Goal: Information Seeking & Learning: Check status

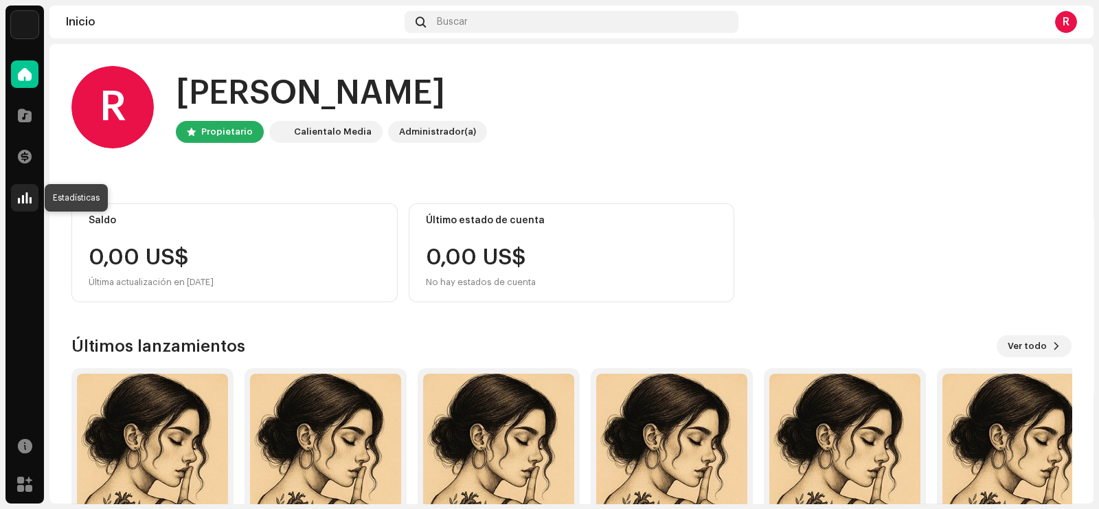
click at [36, 194] on div at bounding box center [24, 197] width 27 height 27
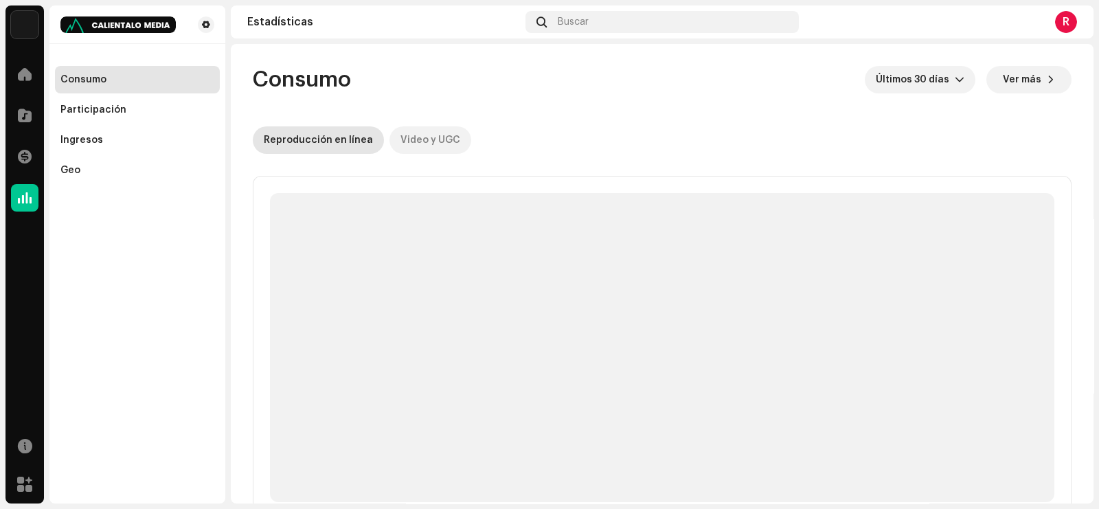
click at [409, 136] on div "Video y UGC" at bounding box center [430, 139] width 60 height 27
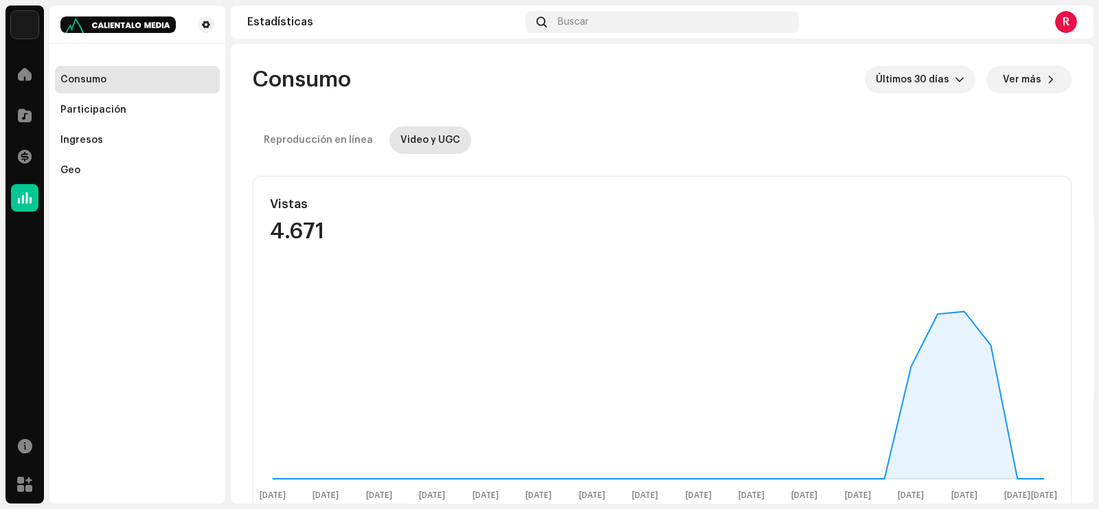
click at [1065, 12] on div "R" at bounding box center [1066, 22] width 22 height 22
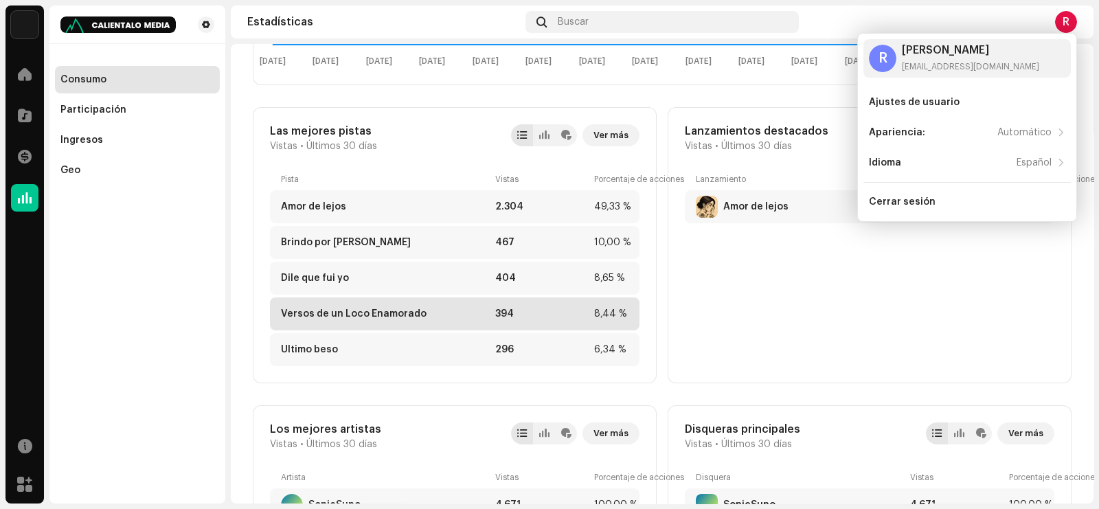
scroll to position [429, 0]
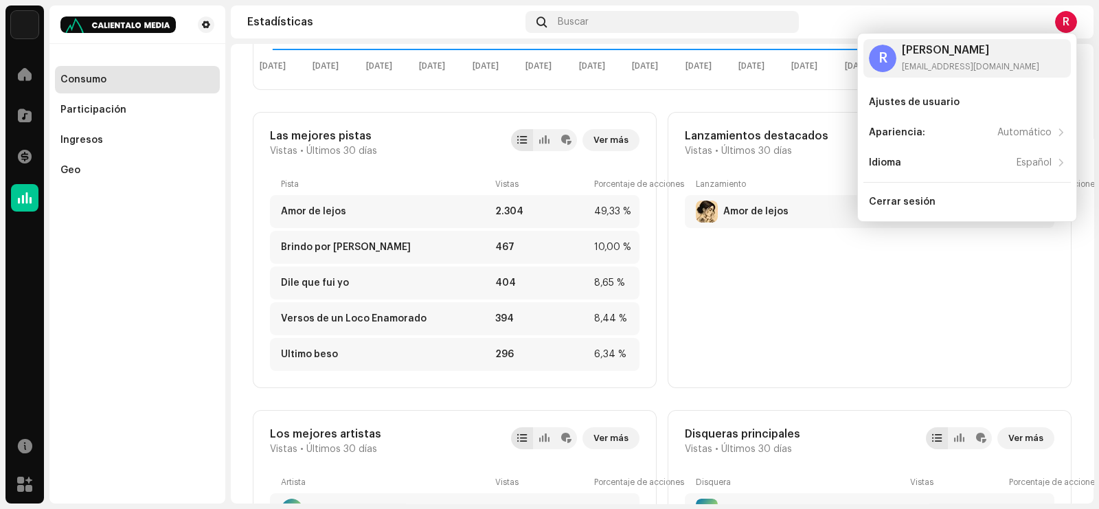
click at [901, 340] on div "Lanzamiento Vistas Porcentaje de acciones Amor de lejos 1.056 100,00 %" at bounding box center [870, 275] width 370 height 192
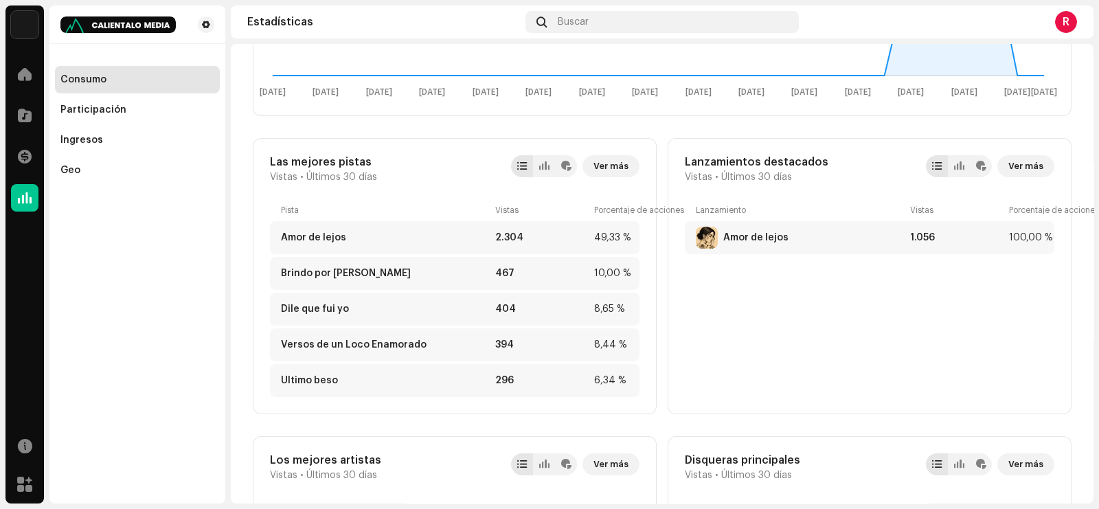
scroll to position [343, 0]
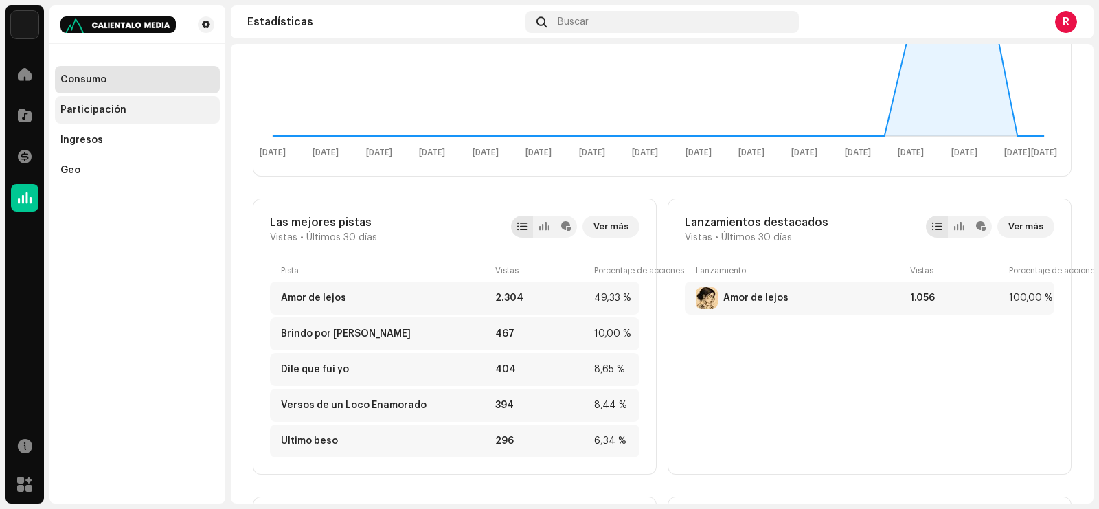
click at [105, 101] on div "Participación" at bounding box center [137, 109] width 165 height 27
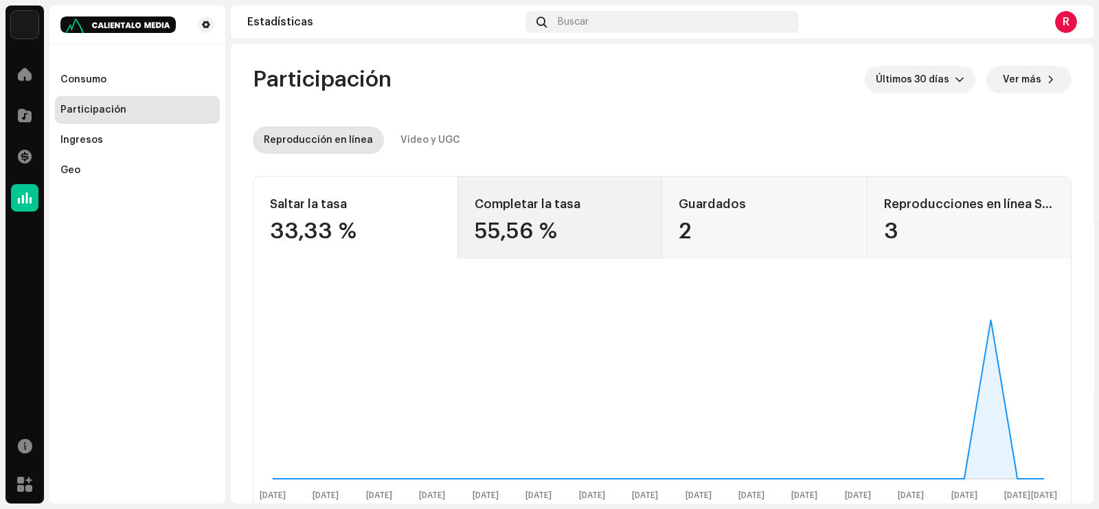
click at [559, 227] on div "55,56 %" at bounding box center [560, 231] width 171 height 22
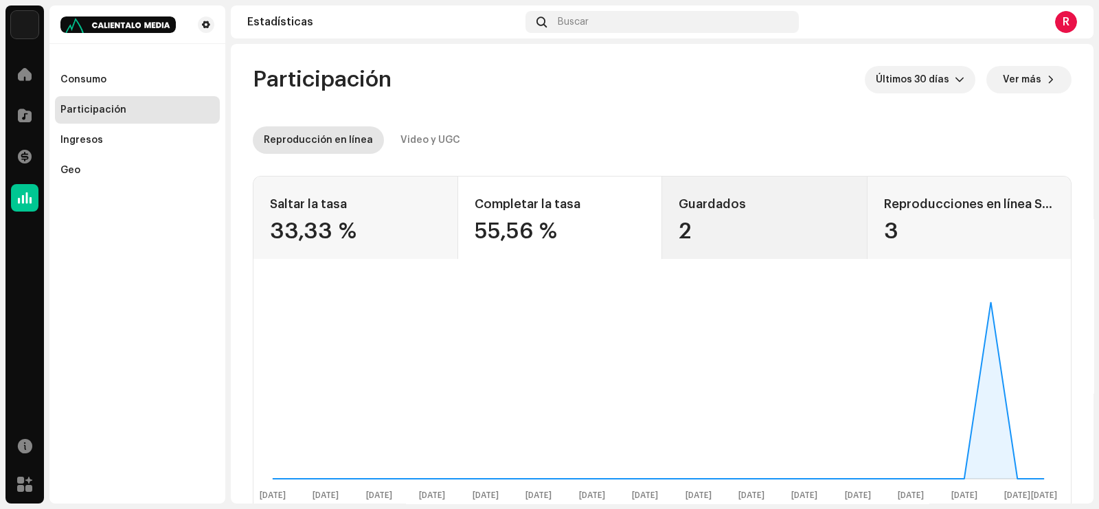
click at [785, 245] on div "Guardados 2" at bounding box center [764, 218] width 205 height 82
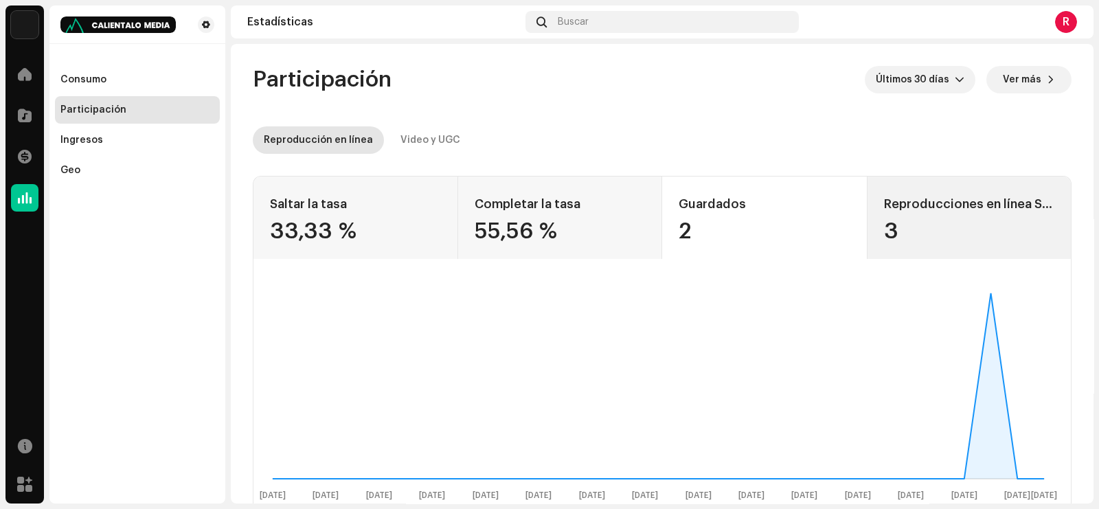
click at [914, 229] on div "3" at bounding box center [969, 231] width 171 height 22
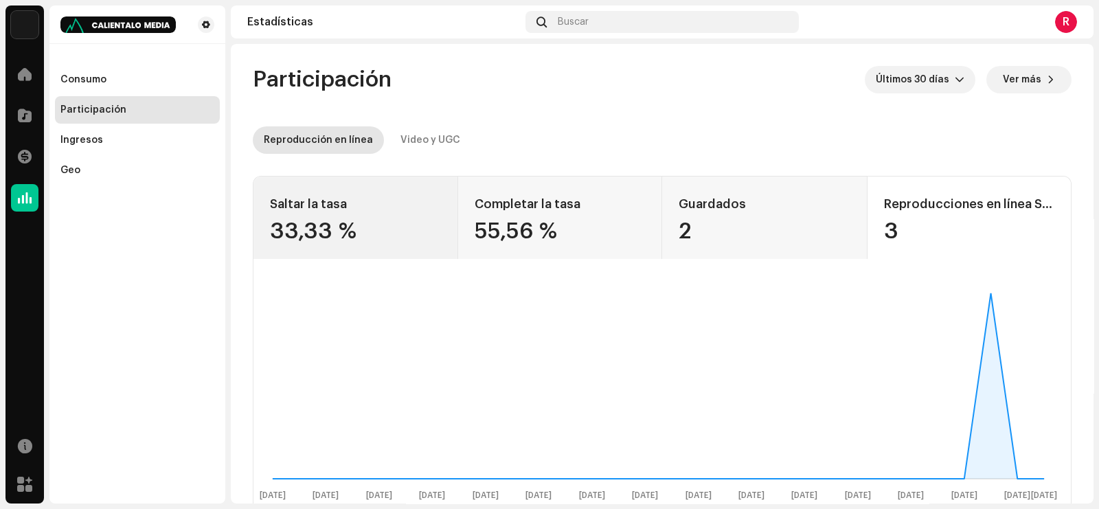
click at [392, 218] on div "Saltar la tasa 33,33 %" at bounding box center [355, 218] width 205 height 82
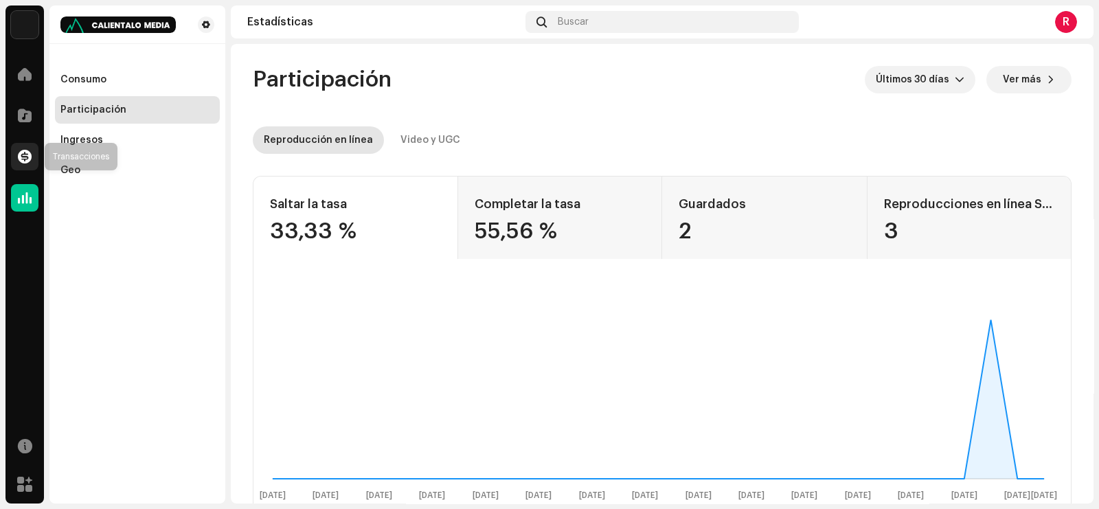
click at [25, 143] on div at bounding box center [24, 156] width 27 height 27
